Goal: Transaction & Acquisition: Purchase product/service

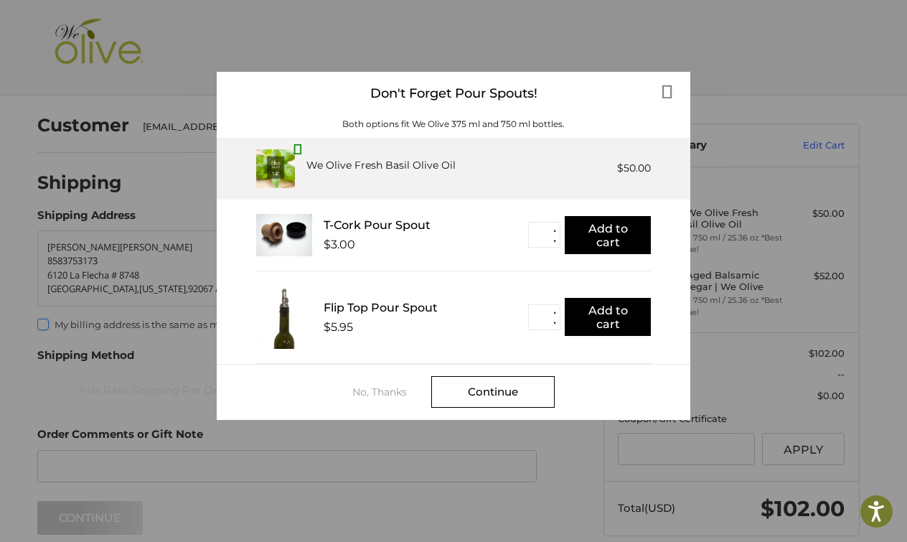
scroll to position [44, 0]
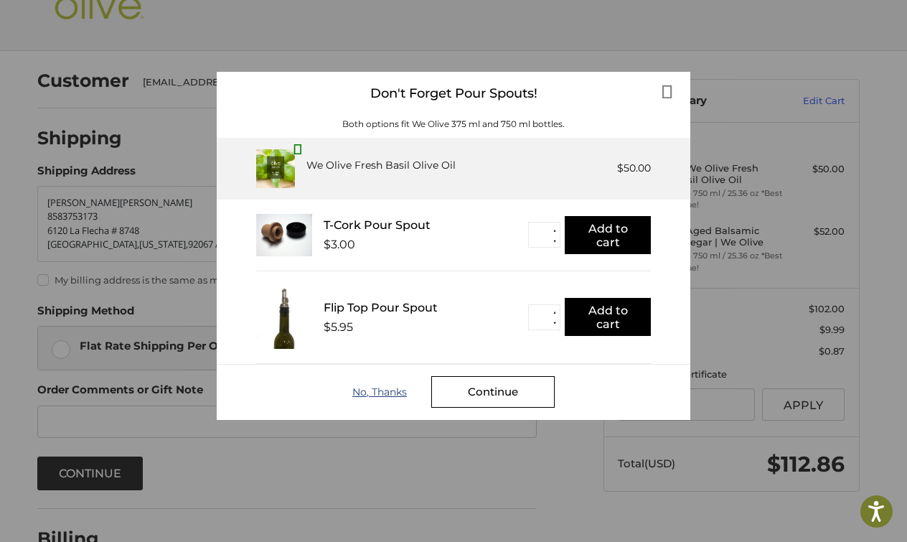
click at [368, 392] on div "No, Thanks" at bounding box center [391, 391] width 79 height 11
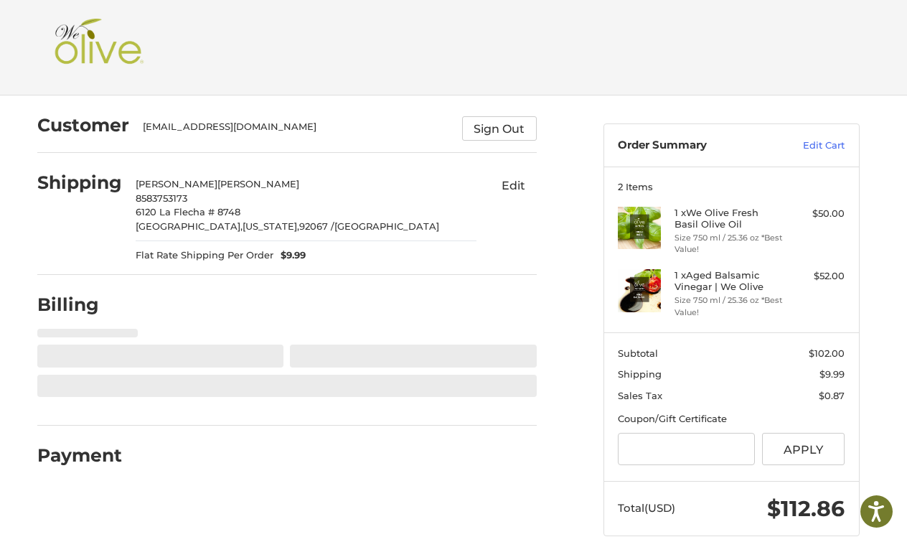
select select "**"
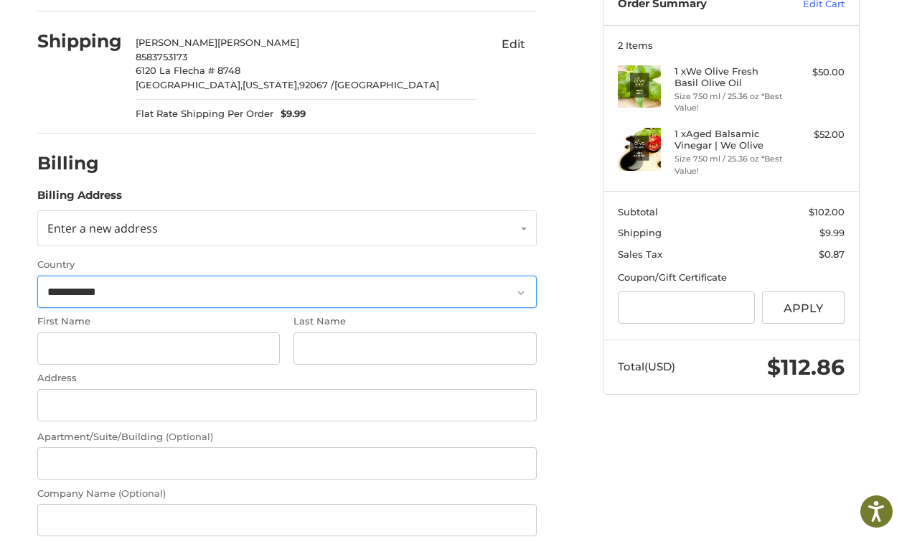
scroll to position [164, 0]
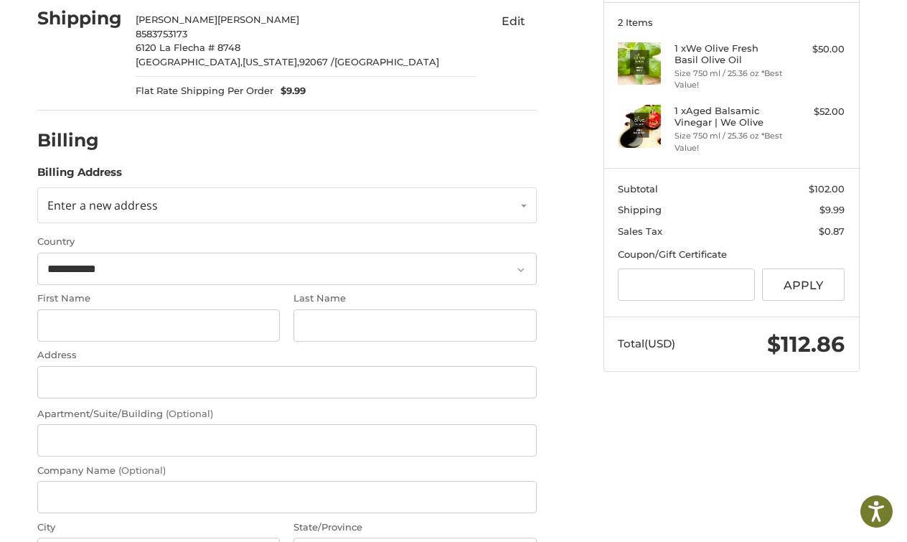
click at [399, 131] on div "Billing" at bounding box center [286, 140] width 499 height 49
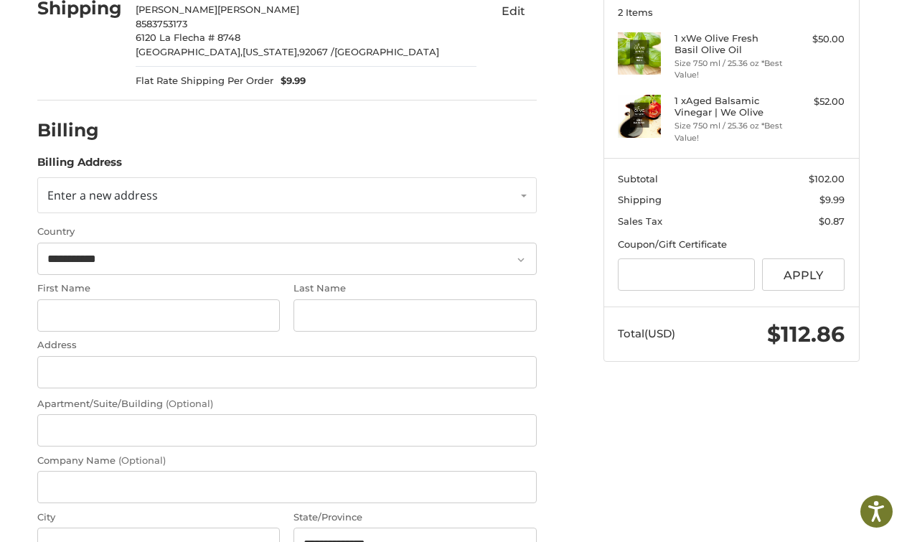
scroll to position [199, 0]
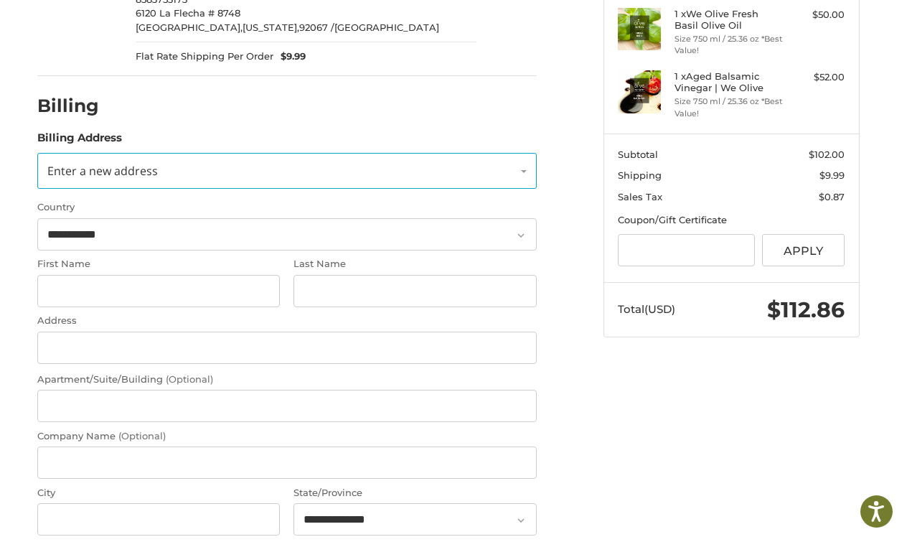
click at [524, 169] on link "Enter a new address" at bounding box center [286, 171] width 499 height 36
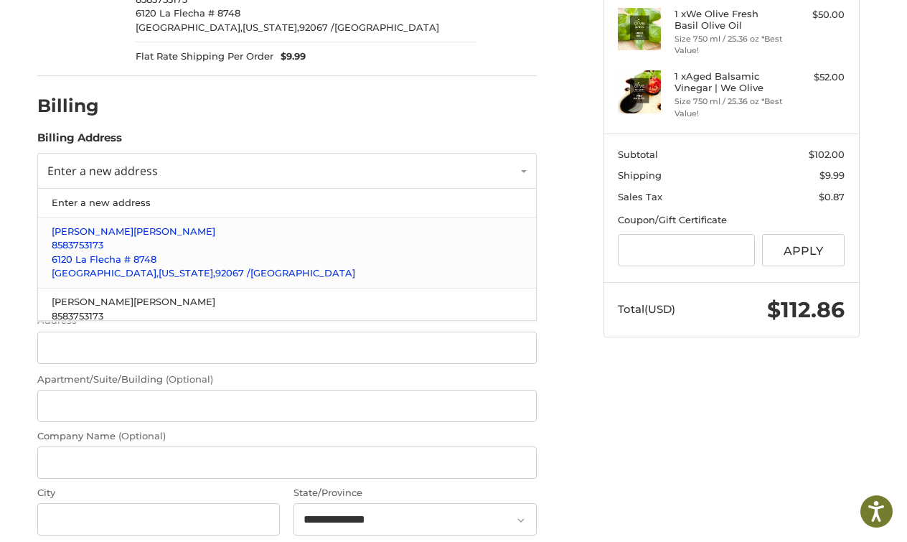
click at [103, 245] on span "8583753173" at bounding box center [78, 244] width 52 height 11
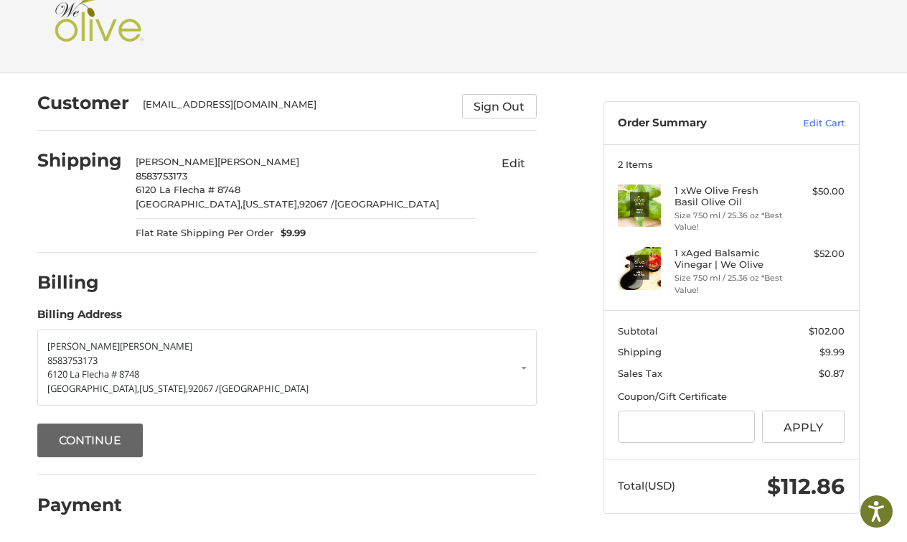
scroll to position [20, 0]
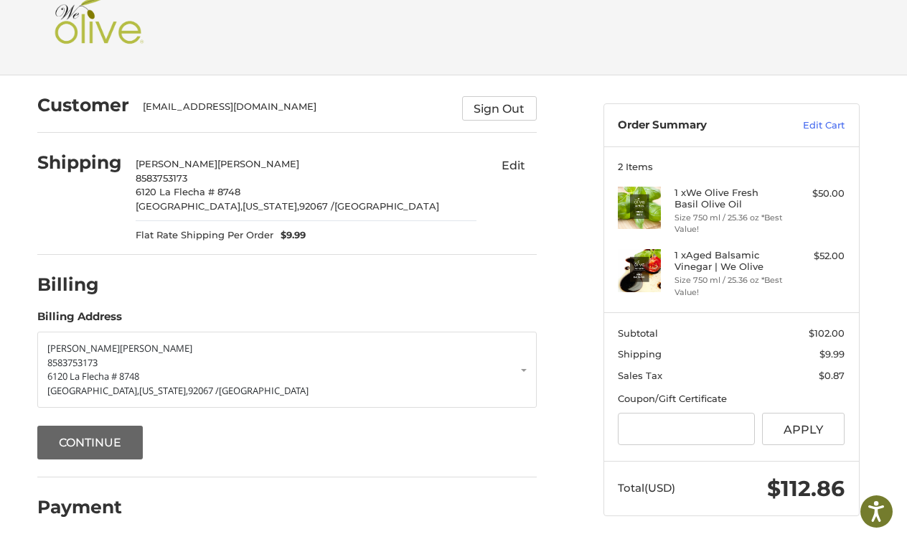
click at [85, 437] on button "Continue" at bounding box center [90, 442] width 106 height 34
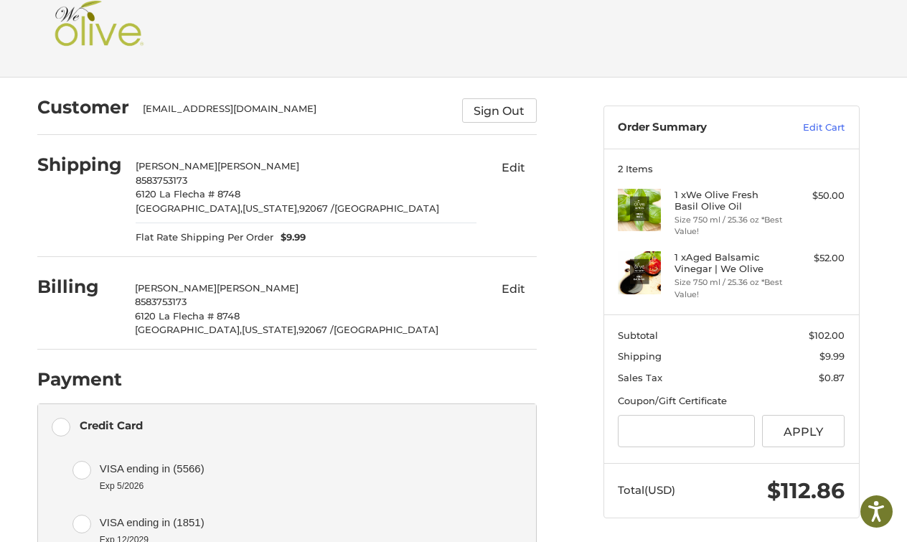
scroll to position [144, 0]
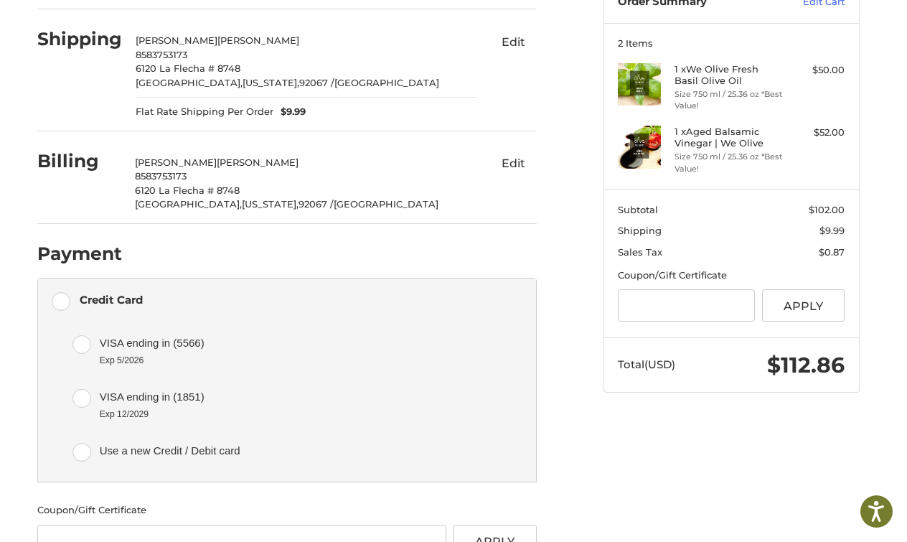
click at [83, 392] on label "VISA ending in (1851) Exp 12/2029" at bounding box center [298, 402] width 453 height 54
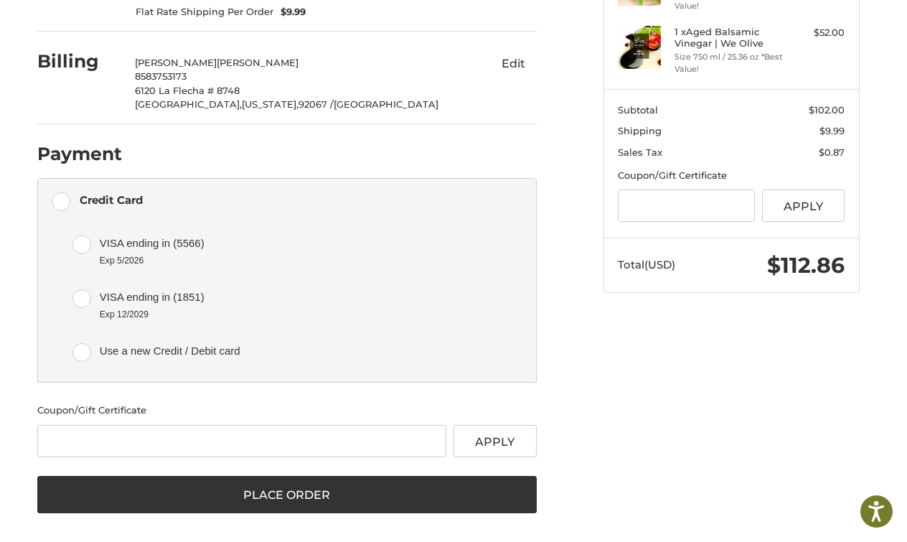
scroll to position [243, 0]
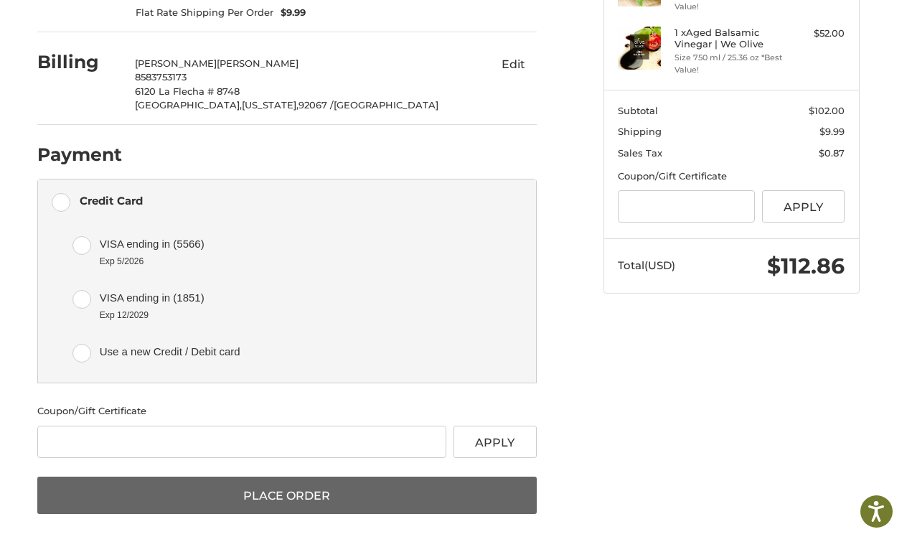
click at [291, 489] on button "Place Order" at bounding box center [286, 494] width 499 height 37
